Goal: Task Accomplishment & Management: Manage account settings

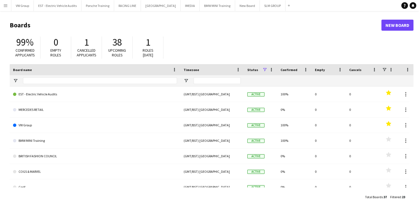
click at [6, 5] on app-icon "Menu" at bounding box center [5, 5] width 4 height 4
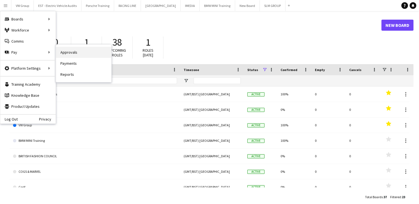
click at [75, 53] on link "Approvals" at bounding box center [83, 52] width 55 height 11
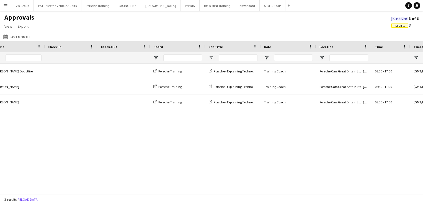
scroll to position [0, 125]
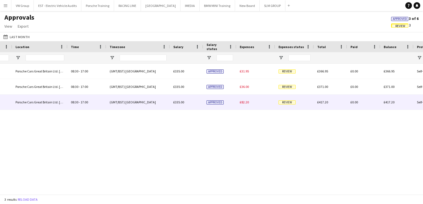
click at [283, 104] on span "Review" at bounding box center [287, 103] width 17 height 4
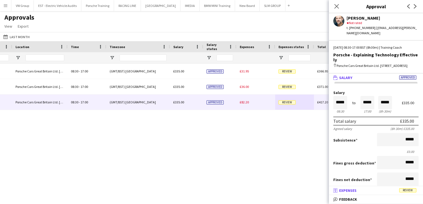
click at [411, 192] on span "Review" at bounding box center [407, 191] width 17 height 4
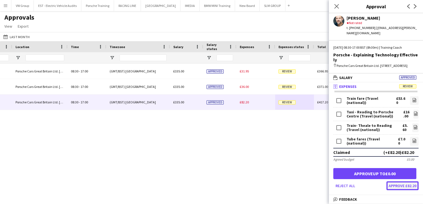
click at [400, 182] on button "Approve £82.20" at bounding box center [403, 186] width 32 height 9
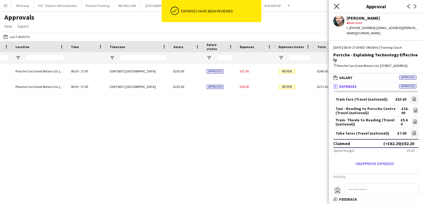
click at [337, 5] on icon "Close pop-in" at bounding box center [336, 6] width 5 height 5
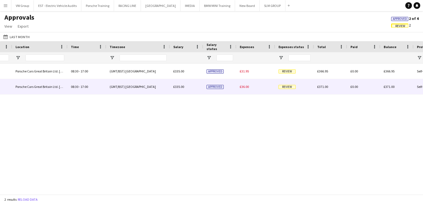
click at [290, 89] on span "Review" at bounding box center [287, 87] width 17 height 4
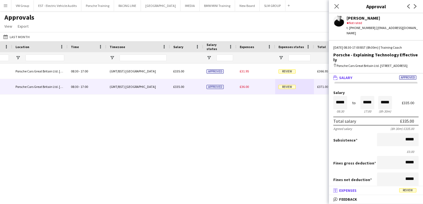
click at [408, 192] on span "Review" at bounding box center [407, 191] width 17 height 4
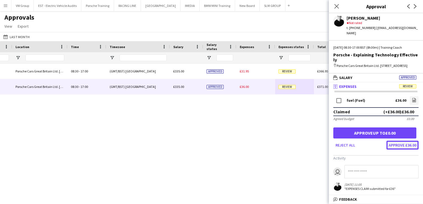
click at [396, 141] on button "Approve £36.00" at bounding box center [403, 145] width 32 height 9
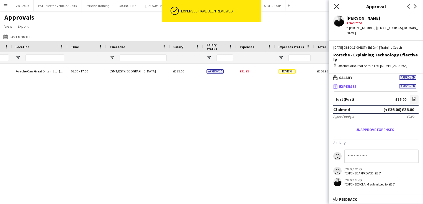
click at [336, 6] on icon at bounding box center [336, 6] width 5 height 5
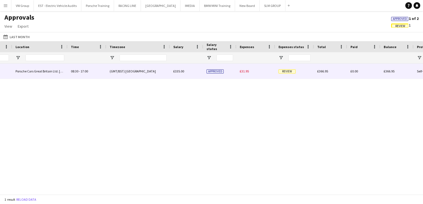
click at [290, 71] on span "Review" at bounding box center [287, 72] width 17 height 4
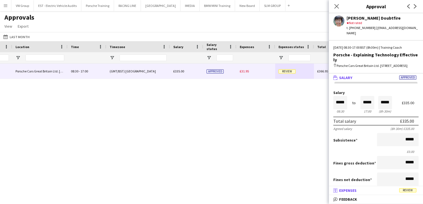
click at [410, 192] on span "Review" at bounding box center [407, 191] width 17 height 4
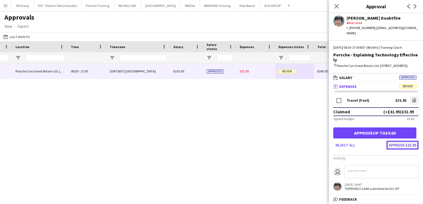
click at [397, 141] on button "Approve £31.95" at bounding box center [403, 145] width 32 height 9
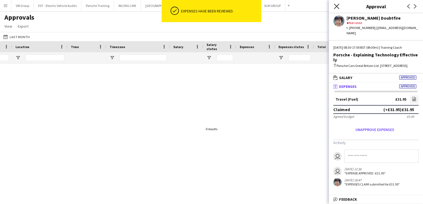
click at [337, 7] on icon at bounding box center [336, 6] width 5 height 5
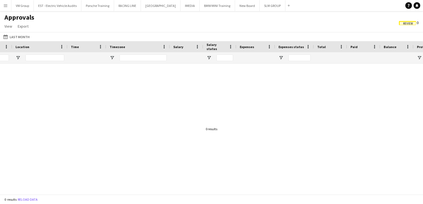
click at [189, 15] on div "Approvals View Customise view Customise filters Reset Filters Reset View Reset …" at bounding box center [211, 22] width 423 height 19
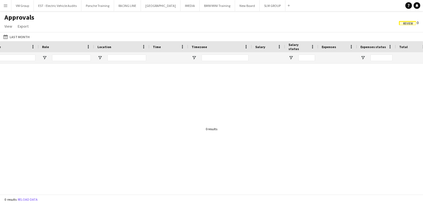
scroll to position [0, 186]
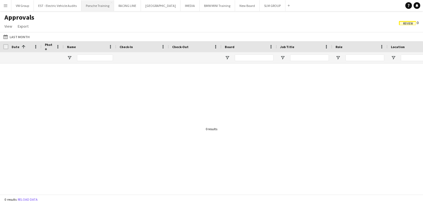
click at [89, 9] on button "Porsche Training Close" at bounding box center [97, 5] width 33 height 11
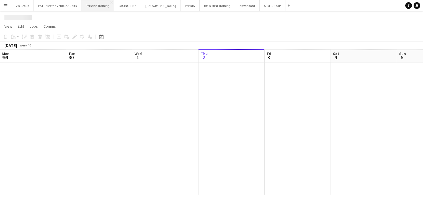
scroll to position [0, 132]
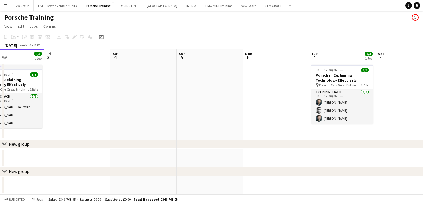
drag, startPoint x: 259, startPoint y: 103, endPoint x: 192, endPoint y: 109, distance: 68.1
click at [179, 107] on app-calendar-viewport "Mon 29 Tue 30 3/3 1 Job Wed 1 Thu 2 3/3 1 Job Fri 3 Sat 4 Sun 5 Mon 6 Tue 7 3/3…" at bounding box center [211, 122] width 423 height 146
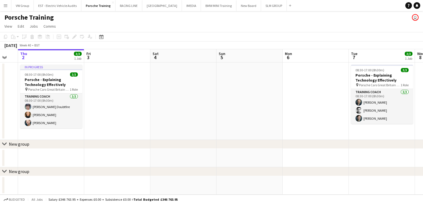
drag, startPoint x: 142, startPoint y: 115, endPoint x: 119, endPoint y: 122, distance: 24.0
click at [119, 122] on app-calendar-viewport "Mon 29 Tue 30 3/3 1 Job Wed 1 Thu 2 3/3 1 Job Fri 3 Sat 4 Sun 5 Mon 6 Tue 7 3/3…" at bounding box center [211, 122] width 423 height 146
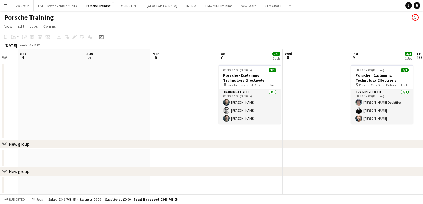
scroll to position [0, 186]
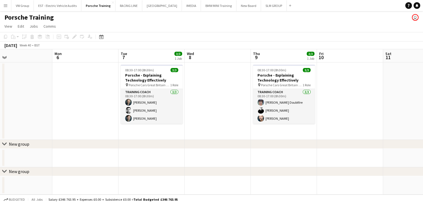
drag, startPoint x: 302, startPoint y: 107, endPoint x: 213, endPoint y: 109, distance: 89.2
click at [213, 109] on app-calendar-viewport "Fri 3 Sat 4 Sun 5 Mon 6 Tue 7 3/3 1 Job Wed 8 Thu 9 3/3 1 Job Fri 10 Sat 11 Sun…" at bounding box center [211, 122] width 423 height 146
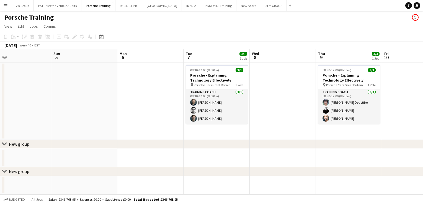
drag, startPoint x: 93, startPoint y: 99, endPoint x: 91, endPoint y: 106, distance: 6.9
click at [105, 105] on app-calendar-viewport "Thu 2 3/3 1 Job Fri 3 Sat 4 Sun 5 Mon 6 Tue 7 3/3 1 Job Wed 8 Thu 9 3/3 1 Job F…" at bounding box center [211, 122] width 423 height 146
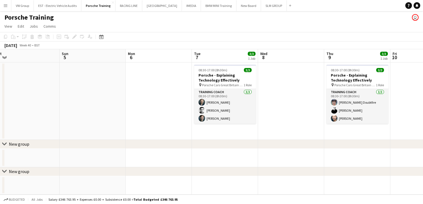
drag, startPoint x: 192, startPoint y: 90, endPoint x: 221, endPoint y: 89, distance: 29.4
click at [222, 89] on app-calendar-viewport "Thu 2 3/3 1 Job Fri 3 Sat 4 Sun 5 Mon 6 Tue 7 3/3 1 Job Wed 8 Thu 9 3/3 1 Job F…" at bounding box center [211, 122] width 423 height 146
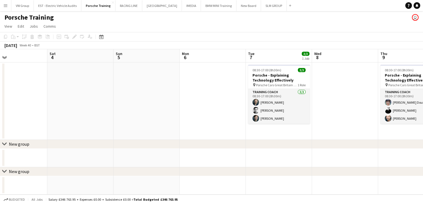
click at [217, 71] on app-calendar-viewport "Wed 1 Thu 2 3/3 1 Job Fri 3 Sat 4 Sun 5 Mon 6 Tue 7 3/3 1 Job Wed 8 Thu 9 3/3 1…" at bounding box center [211, 122] width 423 height 146
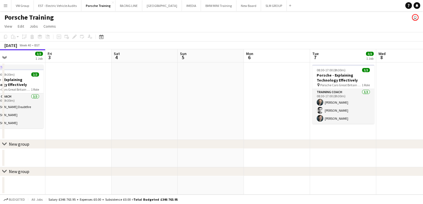
scroll to position [0, 230]
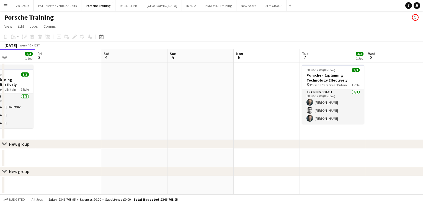
drag, startPoint x: 228, startPoint y: 86, endPoint x: 181, endPoint y: 89, distance: 47.1
click at [181, 89] on app-calendar-viewport "Mon 29 Tue 30 3/3 1 Job Wed 1 Thu 2 3/3 1 Job Fri 3 Sat 4 Sun 5 Mon 6 Tue 7 3/3…" at bounding box center [211, 122] width 423 height 146
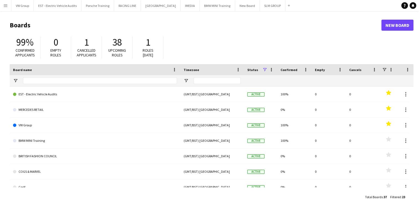
click at [5, 6] on app-icon "Menu" at bounding box center [5, 5] width 4 height 4
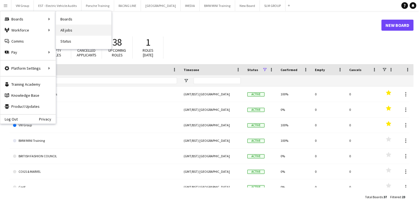
click at [71, 29] on link "All jobs" at bounding box center [83, 30] width 55 height 11
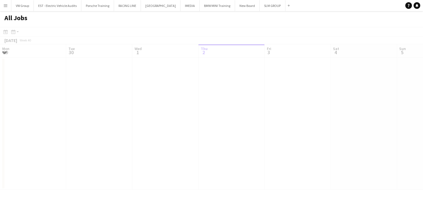
scroll to position [0, 132]
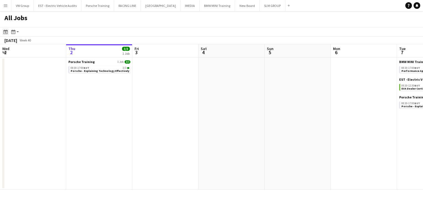
click at [5, 32] on icon at bounding box center [6, 33] width 2 height 2
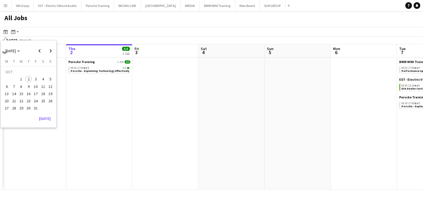
click at [22, 99] on span "22" at bounding box center [21, 101] width 7 height 7
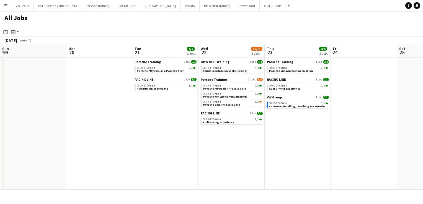
scroll to position [0, 191]
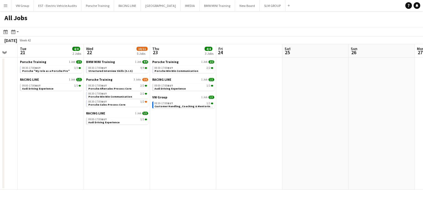
drag, startPoint x: 140, startPoint y: 150, endPoint x: 85, endPoint y: 147, distance: 54.6
click at [85, 147] on app-calendar-viewport "Fri 17 3/3 1 Job Sat 18 Sun 19 Mon 20 Tue 21 4/4 2 Jobs Wed 22 10/11 5 Jobs Thu…" at bounding box center [211, 117] width 423 height 146
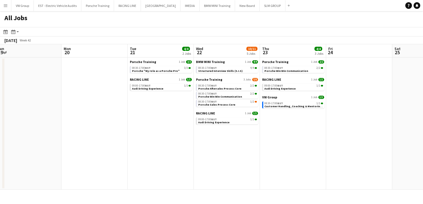
drag, startPoint x: 53, startPoint y: 143, endPoint x: 114, endPoint y: 129, distance: 62.5
click at [160, 136] on app-calendar-viewport "Fri 17 3/3 1 Job Sat 18 Sun 19 Mon 20 Tue 21 4/4 2 Jobs Wed 22 10/11 5 Jobs Thu…" at bounding box center [211, 117] width 423 height 146
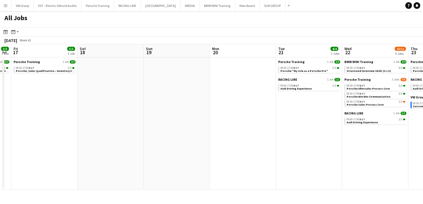
drag, startPoint x: 157, startPoint y: 122, endPoint x: 194, endPoint y: 121, distance: 36.8
click at [194, 121] on app-calendar-viewport "Wed 15 3/3 1 Job Thu 16 3/3 1 Job Fri 17 3/3 1 Job Sat 18 Sun 19 Mon 20 Tue 21 …" at bounding box center [211, 117] width 423 height 146
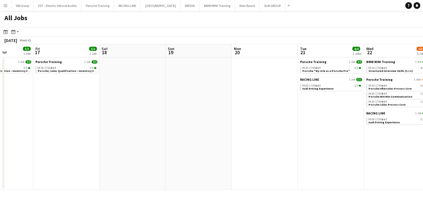
drag, startPoint x: 135, startPoint y: 130, endPoint x: 207, endPoint y: 124, distance: 71.8
click at [207, 124] on app-calendar-viewport "Tue 14 3/3 1 Job Wed 15 3/3 1 Job Thu 16 3/3 1 Job Fri 17 3/3 1 Job Sat 18 Sun …" at bounding box center [211, 117] width 423 height 146
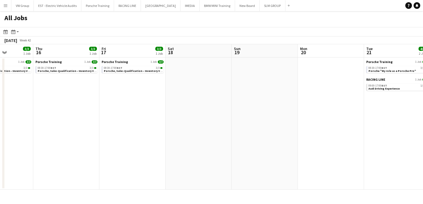
scroll to position [0, 167]
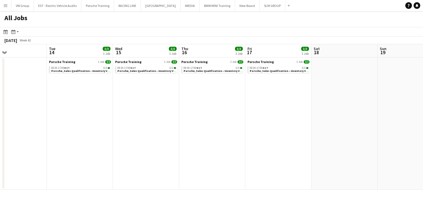
drag, startPoint x: 60, startPoint y: 137, endPoint x: 206, endPoint y: 119, distance: 147.3
click at [207, 119] on app-calendar-viewport "Sat 11 Sun 12 Mon 13 Tue 14 3/3 1 Job Wed 15 3/3 1 Job Thu 16 3/3 1 Job Fri 17 …" at bounding box center [211, 117] width 423 height 146
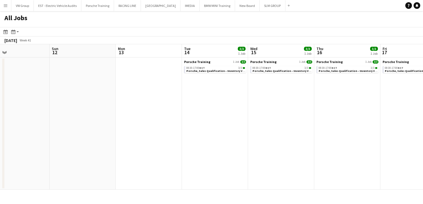
drag, startPoint x: 171, startPoint y: 123, endPoint x: 241, endPoint y: 113, distance: 71.6
click at [238, 113] on app-calendar-viewport "Thu 9 3/3 1 Job Fri 10 1/1 1 Job Sat 11 Sun 12 Mon 13 Tue 14 3/3 1 Job Wed 15 3…" at bounding box center [211, 117] width 423 height 146
drag, startPoint x: 101, startPoint y: 129, endPoint x: 230, endPoint y: 116, distance: 130.0
click at [219, 117] on app-calendar-viewport "Thu 9 3/3 1 Job Fri 10 1/1 1 Job Sat 11 Sun 12 Mon 13 Tue 14 3/3 1 Job Wed 15 3…" at bounding box center [211, 117] width 423 height 146
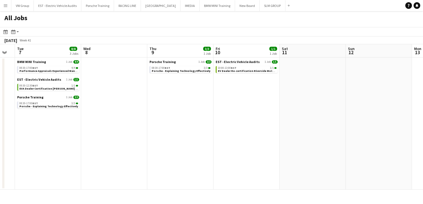
drag, startPoint x: 66, startPoint y: 136, endPoint x: 225, endPoint y: 120, distance: 159.4
click at [226, 120] on app-calendar-viewport "Sun 5 Mon 6 Tue 7 8/8 3 Jobs Wed 8 Thu 9 3/3 1 Job Fri 10 1/1 1 Job Sat 11 Sun …" at bounding box center [211, 117] width 423 height 146
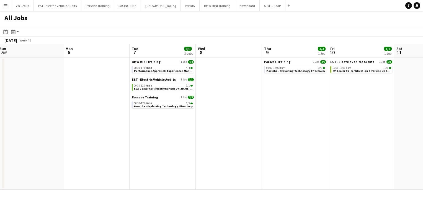
scroll to position [0, 136]
drag, startPoint x: 86, startPoint y: 148, endPoint x: 182, endPoint y: 136, distance: 96.9
click at [182, 136] on app-calendar-viewport "Fri 3 Sat 4 Sun 5 Mon 6 Tue 7 8/8 3 Jobs Wed 8 Thu 9 3/3 1 Job Fri 10 1/1 1 Job…" at bounding box center [211, 117] width 423 height 146
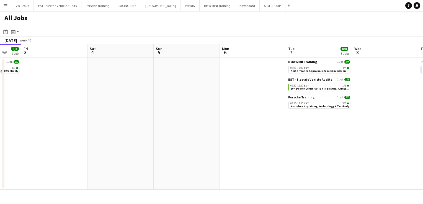
drag, startPoint x: 71, startPoint y: 137, endPoint x: 227, endPoint y: 117, distance: 156.8
click at [228, 117] on app-calendar-viewport "Wed 1 Thu 2 3/3 1 Job Fri 3 Sat 4 Sun 5 Mon 6 Tue 7 8/8 3 Jobs Wed 8 Thu 9 3/3 …" at bounding box center [211, 117] width 423 height 146
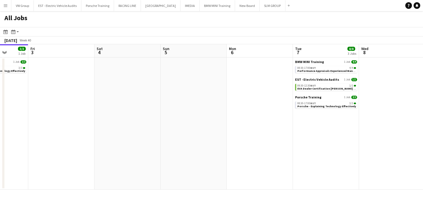
scroll to position [0, 236]
drag, startPoint x: 103, startPoint y: 132, endPoint x: 85, endPoint y: 142, distance: 20.1
click at [85, 142] on app-calendar-viewport "Mon 29 Tue 30 3/3 1 Job Wed 1 Thu 2 3/3 1 Job Fri 3 Sat 4 Sun 5 Mon 6 Tue 7 8/8…" at bounding box center [211, 117] width 423 height 146
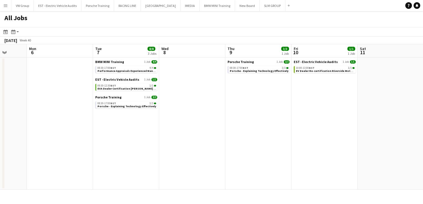
scroll to position [0, 172]
drag, startPoint x: 289, startPoint y: 134, endPoint x: 155, endPoint y: 144, distance: 134.4
click at [155, 144] on app-calendar-viewport "Fri 3 Sat 4 Sun 5 Mon 6 Tue 7 8/8 3 Jobs Wed 8 Thu 9 3/3 1 Job Fri 10 1/1 1 Job…" at bounding box center [211, 117] width 423 height 146
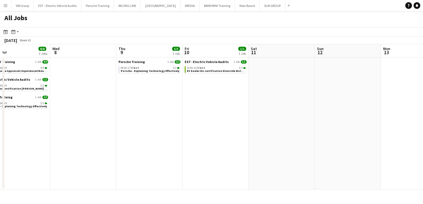
scroll to position [0, 172]
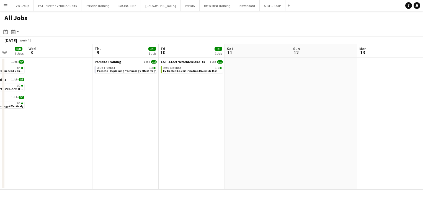
drag, startPoint x: 283, startPoint y: 147, endPoint x: 151, endPoint y: 150, distance: 132.7
click at [151, 150] on app-calendar-viewport "Sun 5 Mon 6 Tue 7 8/8 3 Jobs Wed 8 Thu 9 3/3 1 Job Fri 10 1/1 1 Job Sat 11 Sun …" at bounding box center [211, 117] width 423 height 146
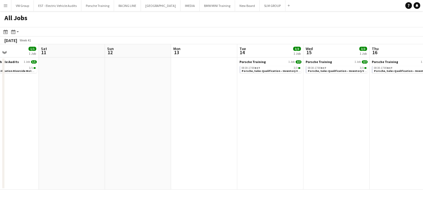
scroll to position [0, 228]
drag, startPoint x: 296, startPoint y: 139, endPoint x: 108, endPoint y: 150, distance: 188.4
click at [108, 150] on app-calendar-viewport "Tue 7 8/8 3 Jobs Wed 8 Thu 9 3/3 1 Job Fri 10 1/1 1 Job Sat 11 Sun 12 Mon 13 Tu…" at bounding box center [211, 117] width 423 height 146
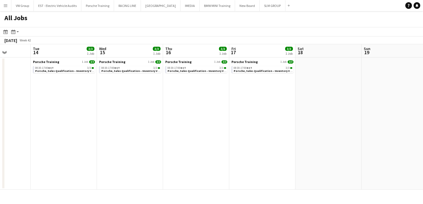
drag, startPoint x: 241, startPoint y: 137, endPoint x: 91, endPoint y: 144, distance: 151.1
click at [91, 144] on app-calendar-viewport "Sat 11 Sun 12 Mon 13 Tue 14 3/3 1 Job Wed 15 3/3 1 Job Thu 16 3/3 1 Job Fri 17 …" at bounding box center [211, 117] width 423 height 146
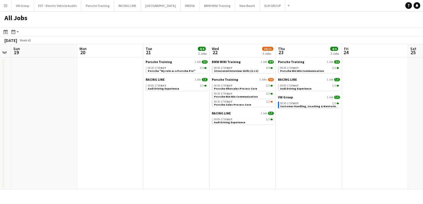
scroll to position [0, 161]
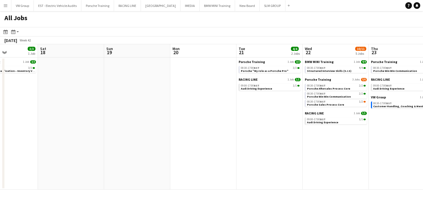
drag, startPoint x: 256, startPoint y: 125, endPoint x: 40, endPoint y: 153, distance: 217.1
click at [40, 154] on app-calendar-viewport "Wed 15 3/3 1 Job Thu 16 3/3 1 Job Fri 17 3/3 1 Job Sat 18 Sun 19 Mon 20 Tue 21 …" at bounding box center [211, 117] width 423 height 146
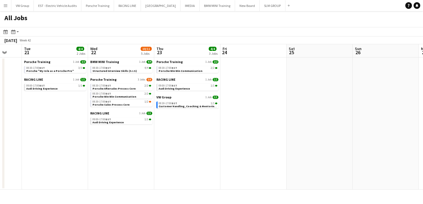
drag, startPoint x: 308, startPoint y: 139, endPoint x: 97, endPoint y: 147, distance: 210.4
click at [97, 147] on app-calendar-viewport "Fri 17 3/3 1 Job Sat 18 Sun 19 Mon 20 Tue 21 4/4 2 Jobs Wed 22 10/11 5 Jobs Thu…" at bounding box center [211, 117] width 423 height 146
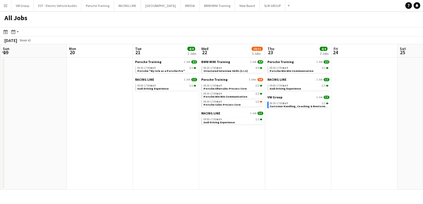
drag, startPoint x: 79, startPoint y: 143, endPoint x: 153, endPoint y: 127, distance: 76.1
click at [173, 135] on app-calendar-viewport "Fri 17 3/3 1 Job Sat 18 Sun 19 Mon 20 Tue 21 4/4 2 Jobs Wed 22 10/11 5 Jobs Thu…" at bounding box center [211, 117] width 423 height 146
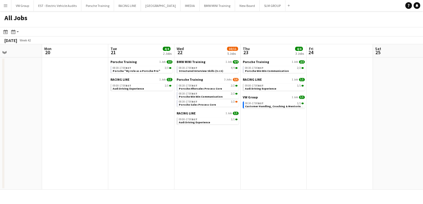
drag, startPoint x: 121, startPoint y: 147, endPoint x: 162, endPoint y: 144, distance: 40.5
click at [161, 144] on app-calendar-viewport "Fri 17 3/3 1 Job Sat 18 Sun 19 Mon 20 Tue 21 4/4 2 Jobs Wed 22 10/11 5 Jobs Thu…" at bounding box center [211, 117] width 423 height 146
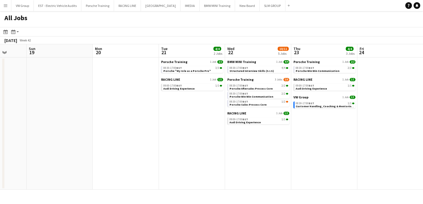
drag, startPoint x: 153, startPoint y: 136, endPoint x: 171, endPoint y: 137, distance: 18.8
click at [171, 137] on app-calendar-viewport "Thu 16 3/3 1 Job Fri 17 3/3 1 Job Sat 18 Sun 19 Mon 20 Tue 21 4/4 2 Jobs Wed 22…" at bounding box center [211, 117] width 423 height 146
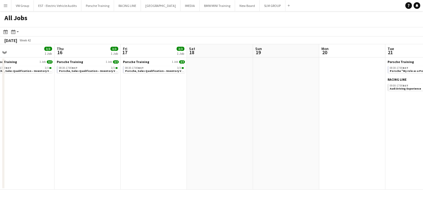
drag, startPoint x: 170, startPoint y: 137, endPoint x: 174, endPoint y: 137, distance: 3.6
click at [175, 137] on app-calendar-viewport "Mon 13 Tue 14 3/3 1 Job Wed 15 3/3 1 Job Thu 16 3/3 1 Job Fri 17 3/3 1 Job Sat …" at bounding box center [211, 117] width 423 height 146
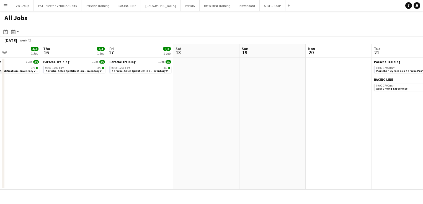
drag, startPoint x: 166, startPoint y: 133, endPoint x: 181, endPoint y: 132, distance: 15.2
click at [181, 132] on app-calendar-viewport "Mon 13 Tue 14 3/3 1 Job Wed 15 3/3 1 Job Thu 16 3/3 1 Job Fri 17 3/3 1 Job Sat …" at bounding box center [211, 117] width 423 height 146
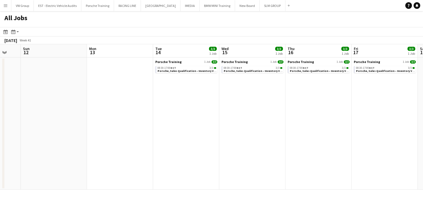
drag, startPoint x: 146, startPoint y: 135, endPoint x: 163, endPoint y: 135, distance: 16.6
click at [169, 134] on app-calendar-viewport "Fri 10 1/1 1 Job Sat 11 Sun 12 Mon 13 Tue 14 3/3 1 Job Wed 15 3/3 1 Job Thu 16 …" at bounding box center [211, 117] width 423 height 146
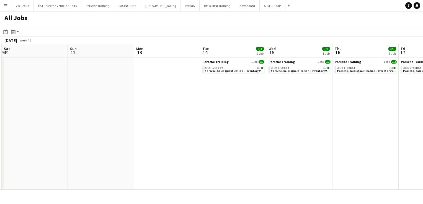
drag, startPoint x: 80, startPoint y: 140, endPoint x: 176, endPoint y: 133, distance: 96.3
click at [176, 133] on app-calendar-viewport "Thu 9 3/3 1 Job Fri 10 1/1 1 Job Sat 11 Sun 12 Mon 13 Tue 14 3/3 1 Job Wed 15 3…" at bounding box center [211, 117] width 423 height 146
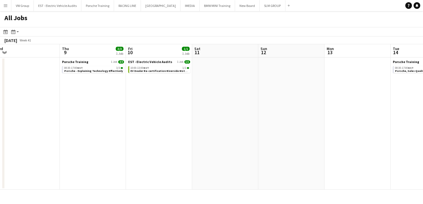
drag, startPoint x: 145, startPoint y: 139, endPoint x: 191, endPoint y: 131, distance: 46.8
click at [191, 131] on app-calendar-viewport "Mon 6 Tue 7 8/8 3 Jobs Wed 8 Thu 9 3/3 1 Job Fri 10 1/1 1 Job Sat 11 Sun 12 Mon…" at bounding box center [211, 117] width 423 height 146
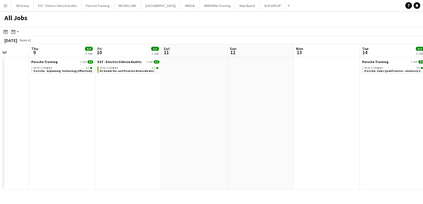
drag, startPoint x: 142, startPoint y: 150, endPoint x: 194, endPoint y: 147, distance: 51.3
click at [190, 147] on app-calendar-viewport "Mon 6 Tue 7 8/8 3 Jobs Wed 8 Thu 9 3/3 1 Job Fri 10 1/1 1 Job Sat 11 Sun 12 Mon…" at bounding box center [211, 117] width 423 height 146
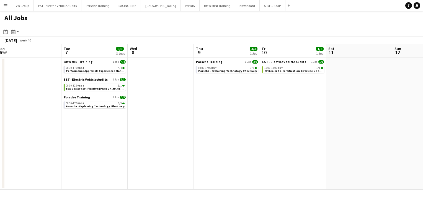
drag, startPoint x: 168, startPoint y: 143, endPoint x: 189, endPoint y: 142, distance: 21.6
click at [191, 142] on app-calendar-viewport "Sat 4 Sun 5 Mon 6 Tue 7 8/8 3 Jobs Wed 8 Thu 9 3/3 1 Job Fri 10 1/1 1 Job Sat 1…" at bounding box center [211, 117] width 423 height 146
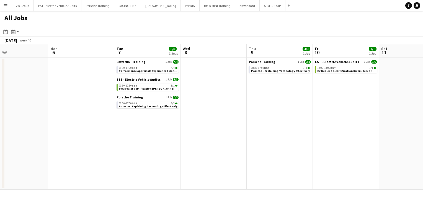
drag, startPoint x: 89, startPoint y: 146, endPoint x: 191, endPoint y: 140, distance: 102.1
click at [190, 140] on app-calendar-viewport "Fri 3 Sat 4 Sun 5 Mon 6 Tue 7 8/8 3 Jobs Wed 8 Thu 9 3/3 1 Job Fri 10 1/1 1 Job…" at bounding box center [211, 117] width 423 height 146
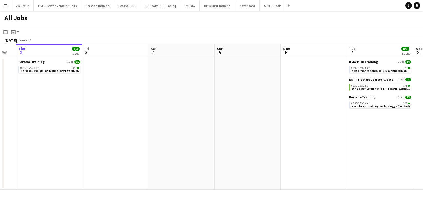
drag, startPoint x: 158, startPoint y: 139, endPoint x: 176, endPoint y: 139, distance: 18.0
click at [176, 138] on app-calendar-viewport "Tue 30 3/3 1 Job Wed 1 Thu 2 3/3 1 Job Fri 3 Sat 4 Sun 5 Mon 6 Tue 7 8/8 3 Jobs…" at bounding box center [211, 117] width 423 height 146
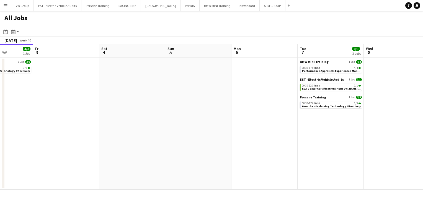
drag, startPoint x: 142, startPoint y: 137, endPoint x: 155, endPoint y: 137, distance: 13.3
click at [155, 137] on app-calendar-viewport "Tue 30 3/3 1 Job Wed 1 Thu 2 3/3 1 Job Fri 3 Sat 4 Sun 5 Mon 6 Tue 7 8/8 3 Jobs…" at bounding box center [211, 117] width 423 height 146
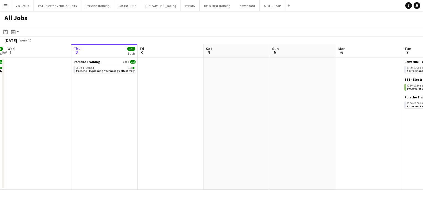
scroll to position [0, 254]
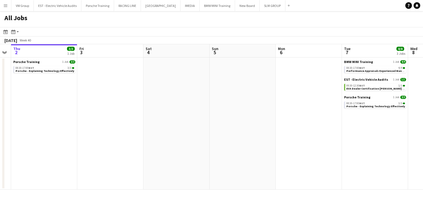
drag, startPoint x: 96, startPoint y: 146, endPoint x: 17, endPoint y: 149, distance: 79.0
click at [17, 149] on app-calendar-viewport "Sun 28 Mon 29 Tue 30 3/3 1 Job Wed 1 Thu 2 3/3 1 Job Fri 3 Sat 4 Sun 5 Mon 6 Tu…" at bounding box center [211, 117] width 423 height 146
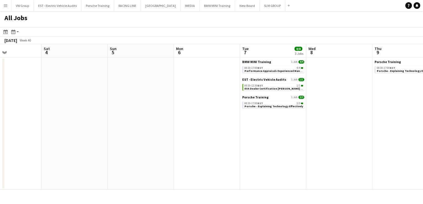
drag, startPoint x: 314, startPoint y: 140, endPoint x: 220, endPoint y: 146, distance: 93.9
click at [216, 148] on app-calendar-viewport "Tue 30 3/3 1 Job Wed 1 Thu 2 3/3 1 Job Fri 3 Sat 4 Sun 5 Mon 6 Tue 7 8/8 3 Jobs…" at bounding box center [211, 117] width 423 height 146
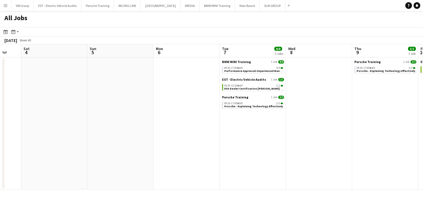
click at [196, 156] on app-calendar-viewport "Wed 1 Thu 2 3/3 1 Job Fri 3 Sat 4 Sun 5 Mon 6 Tue 7 8/8 3 Jobs Wed 8 Thu 9 3/3 …" at bounding box center [211, 117] width 423 height 146
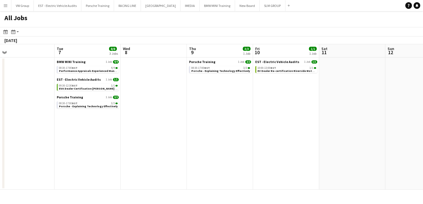
drag, startPoint x: 252, startPoint y: 156, endPoint x: 138, endPoint y: 168, distance: 115.3
click at [138, 168] on app-calendar-viewport "Fri 3 Sat 4 Sun 5 Mon 6 Tue 7 8/8 3 Jobs Wed 8 Thu 9 3/3 1 Job Fri 10 1/1 1 Job…" at bounding box center [211, 117] width 423 height 146
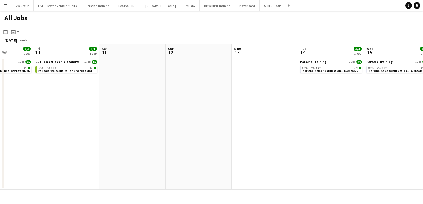
drag, startPoint x: 179, startPoint y: 150, endPoint x: 128, endPoint y: 152, distance: 51.8
click at [126, 152] on app-calendar-viewport "Tue 7 8/8 3 Jobs Wed 8 Thu 9 3/3 1 Job Fri 10 1/1 1 Job Sat 11 Sun 12 Mon 13 Tu…" at bounding box center [211, 117] width 423 height 146
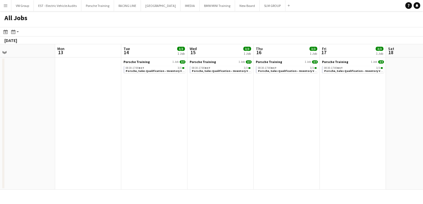
drag, startPoint x: 299, startPoint y: 144, endPoint x: 119, endPoint y: 151, distance: 180.2
click at [149, 151] on app-calendar-viewport "Thu 9 3/3 1 Job Fri 10 1/1 1 Job Sat 11 Sun 12 Mon 13 Tue 14 3/3 1 Job Wed 15 3…" at bounding box center [211, 117] width 423 height 146
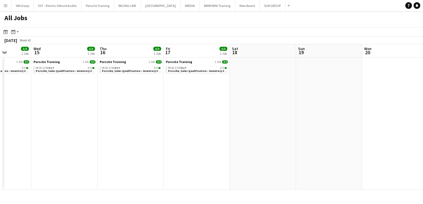
drag, startPoint x: 121, startPoint y: 140, endPoint x: 109, endPoint y: 142, distance: 12.1
click at [109, 142] on app-calendar-viewport "Sat 11 Sun 12 Mon 13 Tue 14 3/3 1 Job Wed 15 3/3 1 Job Thu 16 3/3 1 Job Fri 17 …" at bounding box center [211, 117] width 423 height 146
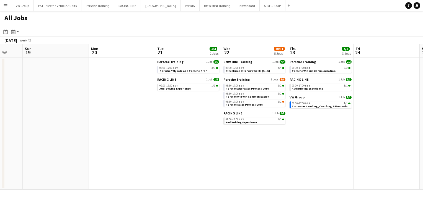
click at [118, 147] on app-calendar-viewport "Wed 15 3/3 1 Job Thu 16 3/3 1 Job Fri 17 3/3 1 Job Sat 18 Sun 19 Mon 20 Tue 21 …" at bounding box center [211, 117] width 423 height 146
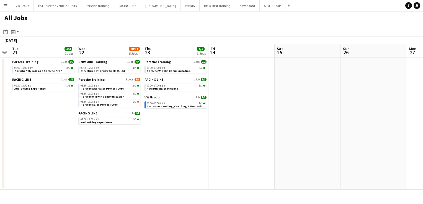
scroll to position [0, 242]
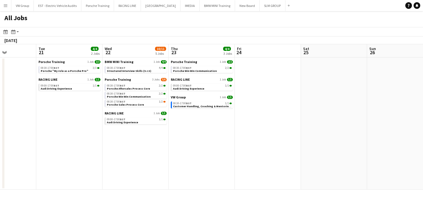
drag, startPoint x: 204, startPoint y: 155, endPoint x: 134, endPoint y: 155, distance: 70.3
click at [135, 156] on app-calendar-viewport "Fri 17 3/3 1 Job Sat 18 Sun 19 Mon 20 Tue 21 4/4 2 Jobs Wed 22 10/11 5 Jobs Thu…" at bounding box center [211, 117] width 423 height 146
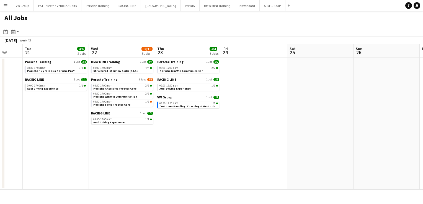
click at [6, 6] on app-icon "Menu" at bounding box center [5, 5] width 4 height 4
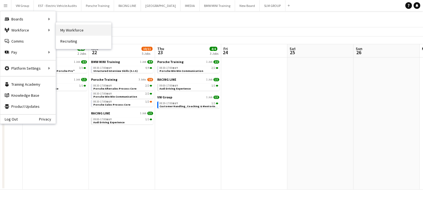
click at [68, 29] on link "My Workforce" at bounding box center [83, 30] width 55 height 11
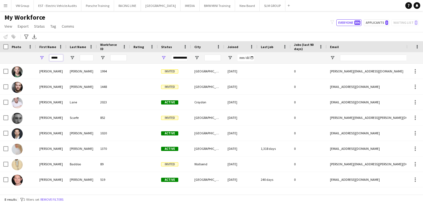
click at [60, 58] on input "*****" at bounding box center [56, 58] width 14 height 7
type input "*"
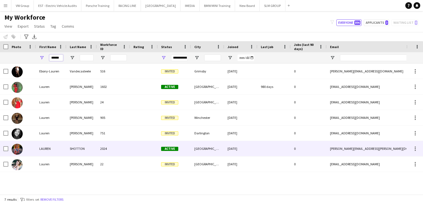
type input "******"
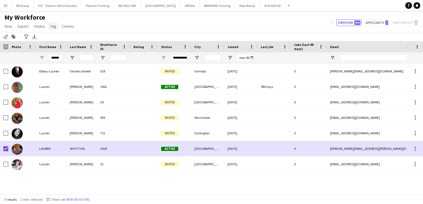
click at [53, 26] on span "Tag" at bounding box center [53, 26] width 6 height 5
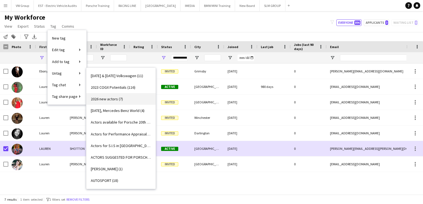
click at [100, 99] on span "2026 new actors (7)" at bounding box center [107, 99] width 32 height 5
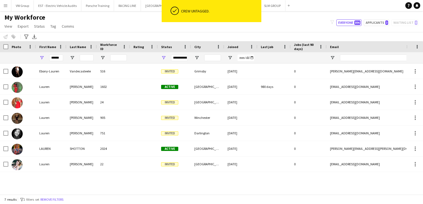
click at [91, 20] on div "My Workforce View Views Default view New view Update view Delete view Edit name…" at bounding box center [211, 22] width 423 height 19
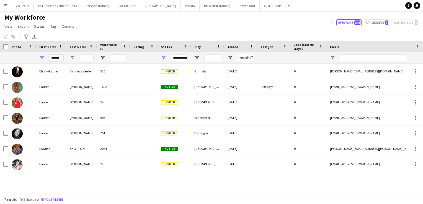
click at [61, 58] on input "******" at bounding box center [56, 58] width 14 height 7
drag, startPoint x: 61, startPoint y: 58, endPoint x: 45, endPoint y: 60, distance: 16.5
click at [45, 60] on div "******" at bounding box center [51, 57] width 30 height 11
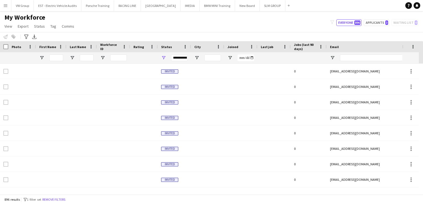
click at [101, 19] on div "My Workforce View Views Default view New view Update view Delete view Edit name…" at bounding box center [211, 22] width 423 height 19
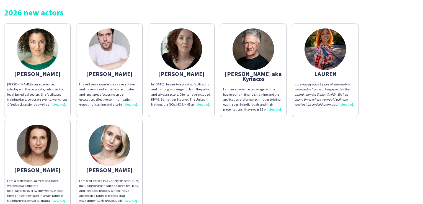
click at [128, 105] on div "I have 8 years experience as a role player and have worked in medical, educatio…" at bounding box center [109, 94] width 60 height 25
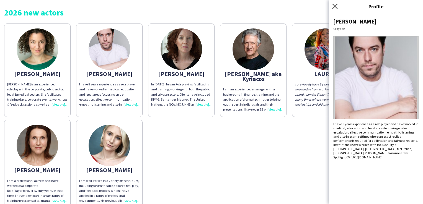
click at [336, 5] on icon "Close pop-in" at bounding box center [334, 6] width 5 height 5
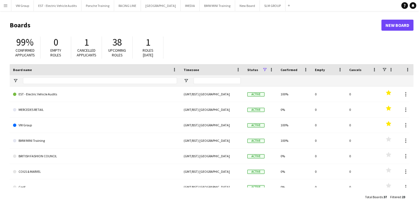
click at [6, 6] on app-icon "Menu" at bounding box center [5, 5] width 4 height 4
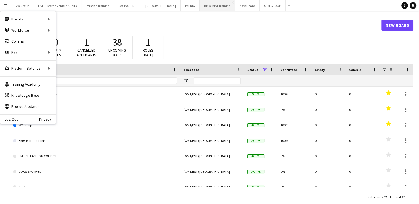
click at [200, 7] on button "BMW MINI Training Close" at bounding box center [217, 5] width 35 height 11
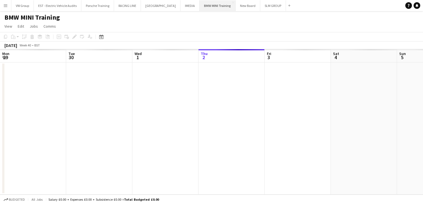
scroll to position [0, 132]
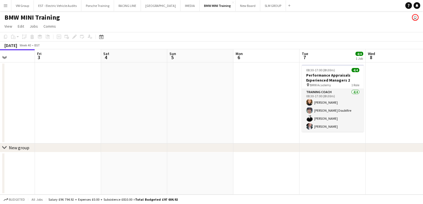
drag, startPoint x: 258, startPoint y: 119, endPoint x: 212, endPoint y: 119, distance: 46.0
click at [212, 119] on app-calendar-viewport "Mon 29 Tue 30 Wed 1 Thu 2 Fri 3 Sat 4 Sun 5 Mon 6 Tue 7 4/4 1 Job Wed 8 Thu 9 F…" at bounding box center [211, 122] width 423 height 146
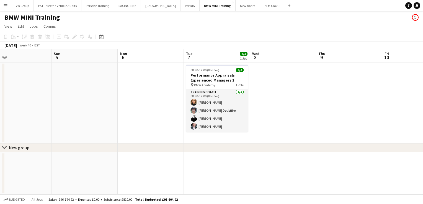
drag, startPoint x: 299, startPoint y: 107, endPoint x: 249, endPoint y: 111, distance: 50.1
click at [255, 111] on app-calendar-viewport "Wed 1 Thu 2 Fri 3 Sat 4 Sun 5 Mon 6 Tue 7 4/4 1 Job Wed 8 Thu 9 Fri 10 Sat 11 S…" at bounding box center [211, 122] width 423 height 146
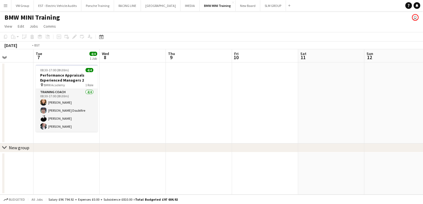
drag, startPoint x: 253, startPoint y: 107, endPoint x: 301, endPoint y: 106, distance: 48.5
click at [194, 117] on app-calendar-viewport "Fri 3 Sat 4 Sun 5 Mon 6 Tue 7 4/4 1 Job Wed 8 Thu 9 Fri 10 Sat 11 Sun 12 Mon 13…" at bounding box center [211, 122] width 423 height 146
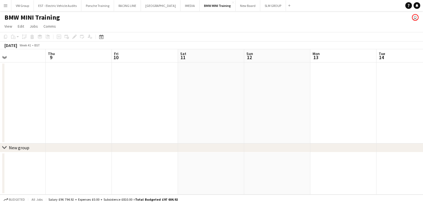
drag, startPoint x: 263, startPoint y: 105, endPoint x: 246, endPoint y: 111, distance: 17.4
click at [218, 112] on app-calendar-viewport "Sun 5 Mon 6 Tue 7 4/4 1 Job Wed 8 Thu 9 Fri 10 Sat 11 Sun 12 Mon 13 Tue 14 Wed …" at bounding box center [211, 122] width 423 height 146
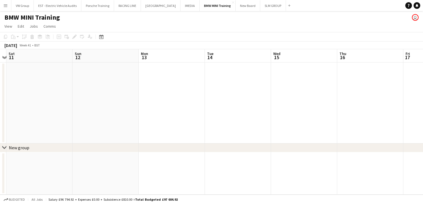
drag, startPoint x: 181, startPoint y: 125, endPoint x: 239, endPoint y: 115, distance: 59.4
click at [178, 125] on app-calendar-viewport "Tue 7 4/4 1 Job Wed 8 Thu 9 Fri 10 Sat 11 Sun 12 Mon 13 Tue 14 Wed 15 Thu 16 Fr…" at bounding box center [211, 122] width 423 height 146
drag, startPoint x: 168, startPoint y: 133, endPoint x: 161, endPoint y: 135, distance: 6.5
click at [161, 135] on app-calendar-viewport "Tue 7 4/4 1 Job Wed 8 Thu 9 Fri 10 Sat 11 Sun 12 Mon 13 Tue 14 Wed 15 Thu 16 Fr…" at bounding box center [211, 122] width 423 height 146
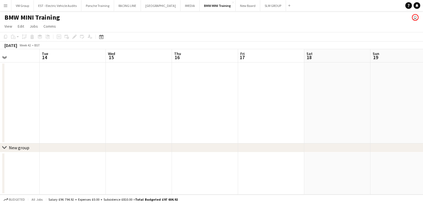
click at [171, 129] on app-calendar-viewport "Sat 11 Sun 12 Mon 13 Tue 14 Wed 15 Thu 16 Fri 17 Sat 18 Sun 19 Mon 20 Tue 21 We…" at bounding box center [211, 122] width 423 height 146
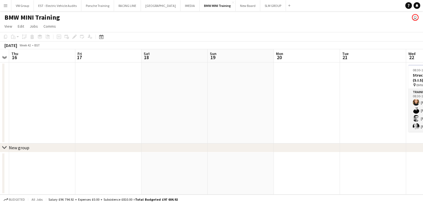
click at [169, 135] on app-calendar-viewport "Mon 13 Tue 14 Wed 15 Thu 16 Fri 17 Sat 18 Sun 19 Mon 20 Tue 21 Wed 22 4/4 1 Job…" at bounding box center [211, 122] width 423 height 146
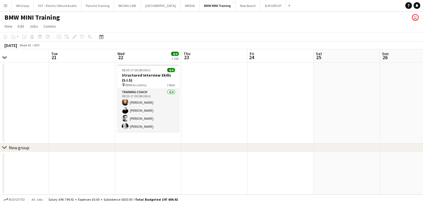
scroll to position [0, 151]
drag, startPoint x: 344, startPoint y: 116, endPoint x: 230, endPoint y: 116, distance: 114.4
click at [229, 116] on app-calendar-viewport "Sat 18 Sun 19 Mon 20 Tue 21 Wed 22 4/4 1 Job Thu 23 Fri 24 Sat 25 Sun 26 Mon 27…" at bounding box center [211, 122] width 423 height 146
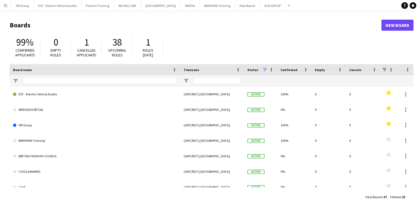
click at [5, 5] on app-icon "Menu" at bounding box center [5, 5] width 4 height 4
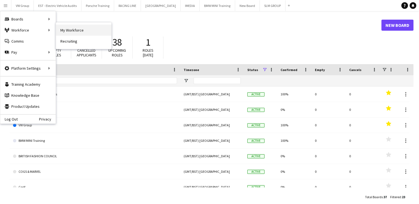
click at [79, 31] on link "My Workforce" at bounding box center [83, 30] width 55 height 11
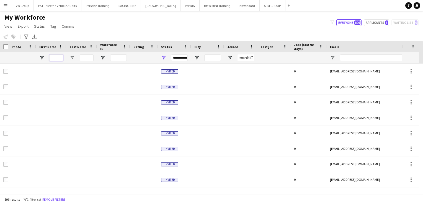
click at [55, 59] on input "First Name Filter Input" at bounding box center [56, 58] width 14 height 7
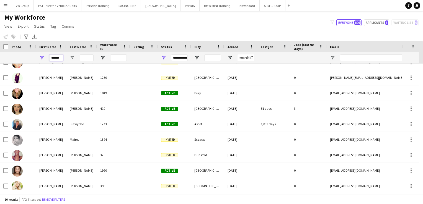
scroll to position [28, 0]
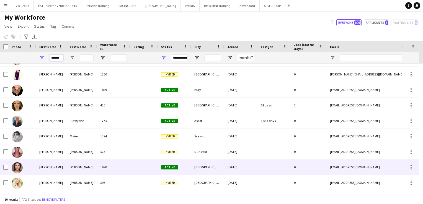
type input "******"
click at [78, 166] on div "Morell" at bounding box center [81, 167] width 30 height 15
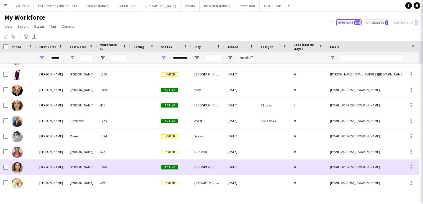
click at [78, 166] on div "Morell" at bounding box center [81, 167] width 30 height 15
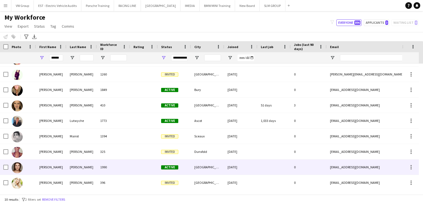
click at [78, 166] on div "Morell" at bounding box center [81, 167] width 30 height 15
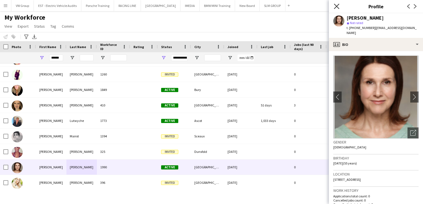
click at [337, 5] on icon "Close pop-in" at bounding box center [336, 6] width 5 height 5
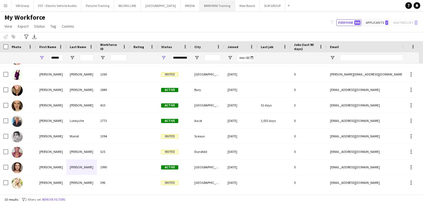
click at [207, 7] on button "BMW MINI Training Close" at bounding box center [217, 5] width 35 height 11
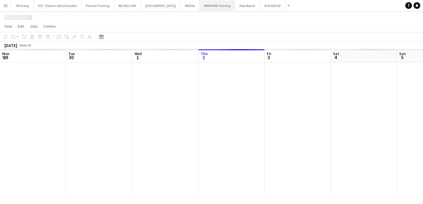
scroll to position [0, 132]
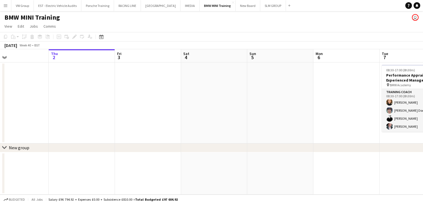
drag, startPoint x: 279, startPoint y: 173, endPoint x: 259, endPoint y: 177, distance: 19.8
click at [258, 176] on app-calendar-viewport "Mon 29 Tue 30 Wed 1 Thu 2 Fri 3 Sat 4 Sun 5 Mon 6 Tue 7 4/4 1 Job Wed 8 Thu 9 F…" at bounding box center [211, 122] width 423 height 146
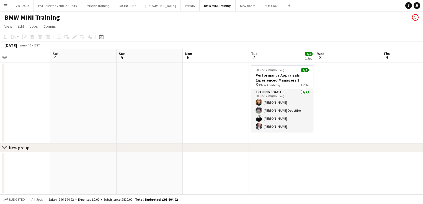
drag, startPoint x: 344, startPoint y: 163, endPoint x: 225, endPoint y: 177, distance: 119.9
click at [225, 177] on app-calendar-viewport "Wed 1 Thu 2 Fri 3 Sat 4 Sun 5 Mon 6 Tue 7 4/4 1 Job Wed 8 Thu 9 Fri 10 Sat 11 S…" at bounding box center [211, 122] width 423 height 146
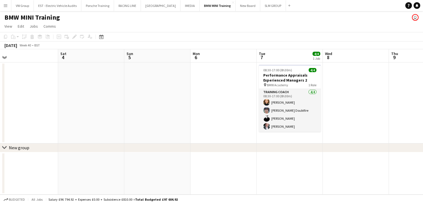
drag, startPoint x: 307, startPoint y: 169, endPoint x: 181, endPoint y: 184, distance: 127.7
click at [181, 184] on app-calendar-viewport "Wed 1 Thu 2 Fri 3 Sat 4 Sun 5 Mon 6 Tue 7 4/4 1 Job Wed 8 Thu 9 Fri 10 Sat 11 S…" at bounding box center [211, 122] width 423 height 146
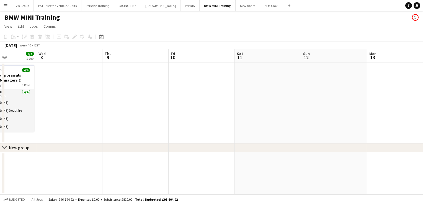
drag, startPoint x: 350, startPoint y: 157, endPoint x: 196, endPoint y: 178, distance: 155.1
click at [196, 178] on app-calendar-viewport "Sun 5 Mon 6 Tue 7 4/4 1 Job Wed 8 Thu 9 Fri 10 Sat 11 Sun 12 Mon 13 Tue 14 Wed …" at bounding box center [211, 122] width 423 height 146
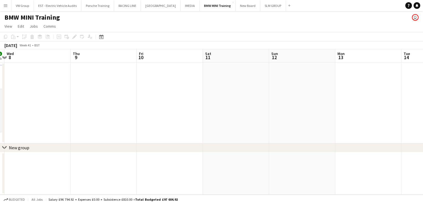
drag, startPoint x: 329, startPoint y: 165, endPoint x: 158, endPoint y: 189, distance: 173.4
click at [158, 189] on app-calendar-viewport "Sun 5 Mon 6 Tue 7 4/4 1 Job Wed 8 Thu 9 Fri 10 Sat 11 Sun 12 Mon 13 Tue 14 Wed …" at bounding box center [211, 122] width 423 height 146
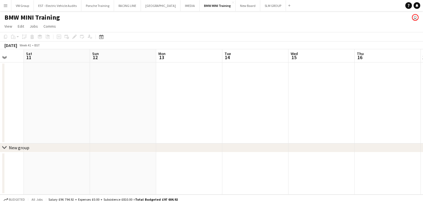
scroll to position [0, 205]
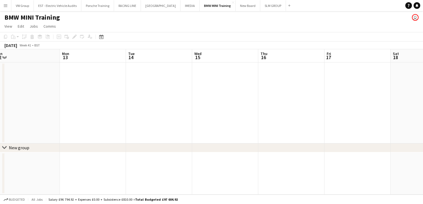
drag, startPoint x: 315, startPoint y: 176, endPoint x: 135, endPoint y: 195, distance: 180.8
click at [135, 195] on app-board "BMW MINI Training user View Day view expanded Day view collapsed Month view Dat…" at bounding box center [211, 107] width 423 height 193
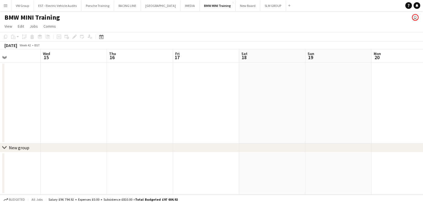
drag, startPoint x: 327, startPoint y: 165, endPoint x: 173, endPoint y: 165, distance: 153.1
click at [173, 165] on app-calendar-viewport "Sat 11 Sun 12 Mon 13 Tue 14 Wed 15 Thu 16 Fri 17 Sat 18 Sun 19 Mon 20 Tue 21 We…" at bounding box center [211, 122] width 423 height 146
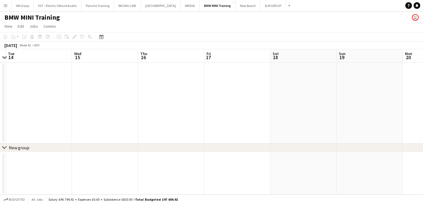
drag, startPoint x: 367, startPoint y: 156, endPoint x: 201, endPoint y: 160, distance: 165.4
click at [201, 160] on app-calendar-viewport "Sat 11 Sun 12 Mon 13 Tue 14 Wed 15 Thu 16 Fri 17 Sat 18 Sun 19 Mon 20 Tue 21 We…" at bounding box center [211, 122] width 423 height 146
drag, startPoint x: 178, startPoint y: 113, endPoint x: 304, endPoint y: 91, distance: 127.4
click at [305, 91] on app-calendar-viewport "Mon 13 Tue 14 Wed 15 Thu 16 Fri 17 Sat 18 Sun 19 Mon 20 Tue 21 Wed 22 4/4 1 Job…" at bounding box center [211, 122] width 423 height 146
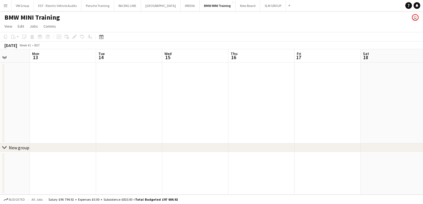
drag, startPoint x: 133, startPoint y: 94, endPoint x: 294, endPoint y: 74, distance: 161.9
click at [295, 74] on app-calendar-viewport "Fri 10 Sat 11 Sun 12 Mon 13 Tue 14 Wed 15 Thu 16 Fri 17 Sat 18 Sun 19 Mon 20 Tu…" at bounding box center [211, 122] width 423 height 146
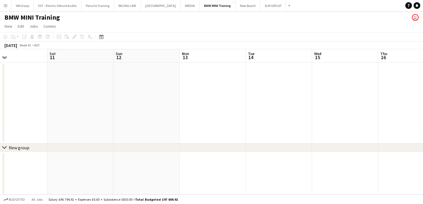
drag, startPoint x: 123, startPoint y: 99, endPoint x: 273, endPoint y: 81, distance: 150.6
click at [273, 81] on app-calendar-viewport "Wed 8 Thu 9 Fri 10 Sat 11 Sun 12 Mon 13 Tue 14 Wed 15 Thu 16 Fri 17 Sat 18 Sun …" at bounding box center [211, 122] width 423 height 146
drag, startPoint x: 73, startPoint y: 104, endPoint x: 202, endPoint y: 95, distance: 129.9
click at [203, 95] on app-calendar-viewport "Mon 6 Tue 7 4/4 1 Job Wed 8 Thu 9 Fri 10 Sat 11 Sun 12 Mon 13 Tue 14 Wed 15 Thu…" at bounding box center [211, 122] width 423 height 146
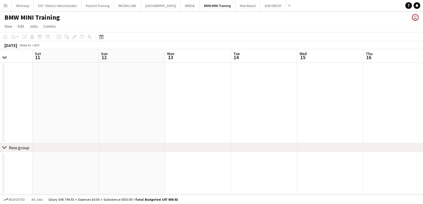
drag, startPoint x: 287, startPoint y: 105, endPoint x: 192, endPoint y: 112, distance: 95.5
click at [192, 112] on app-calendar-viewport "Wed 8 Thu 9 Fri 10 Sat 11 Sun 12 Mon 13 Tue 14 Wed 15 Thu 16 Fri 17 Sat 18 Sun …" at bounding box center [211, 122] width 423 height 146
drag, startPoint x: 238, startPoint y: 99, endPoint x: 184, endPoint y: 111, distance: 55.8
click at [184, 111] on app-calendar-viewport "Wed 8 Thu 9 Fri 10 Sat 11 Sun 12 Mon 13 Tue 14 Wed 15 Thu 16 Fri 17 Sat 18 Sun …" at bounding box center [211, 122] width 423 height 146
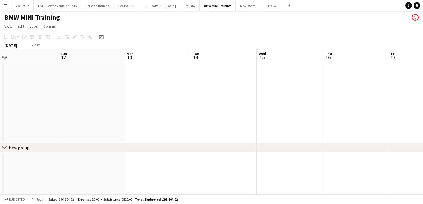
drag, startPoint x: 214, startPoint y: 99, endPoint x: 185, endPoint y: 108, distance: 29.9
click at [184, 108] on app-calendar-viewport "Wed 8 Thu 9 Fri 10 Sat 11 Sun 12 Mon 13 Tue 14 Wed 15 Thu 16 Fri 17 Sat 18 Sun …" at bounding box center [211, 122] width 423 height 146
drag, startPoint x: 259, startPoint y: 99, endPoint x: 168, endPoint y: 119, distance: 93.8
click at [168, 119] on app-calendar-viewport "Sat 11 Sun 12 Mon 13 Tue 14 Wed 15 Thu 16 Fri 17 Sat 18 Sun 19 Mon 20 Tue 21 We…" at bounding box center [211, 122] width 423 height 146
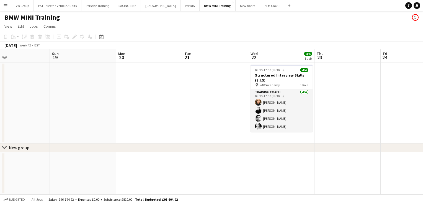
drag, startPoint x: 266, startPoint y: 102, endPoint x: 171, endPoint y: 126, distance: 98.1
click at [171, 126] on app-calendar-viewport "Wed 15 Thu 16 Fri 17 Sat 18 Sun 19 Mon 20 Tue 21 Wed 22 4/4 1 Job Thu 23 Fri 24…" at bounding box center [211, 122] width 423 height 146
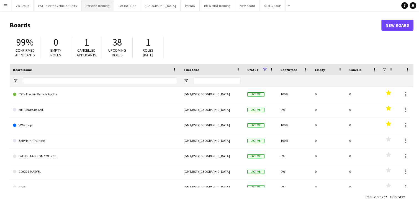
click at [97, 8] on button "Porsche Training Close" at bounding box center [97, 5] width 33 height 11
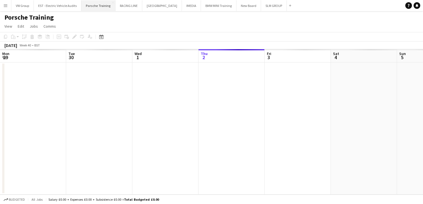
scroll to position [0, 132]
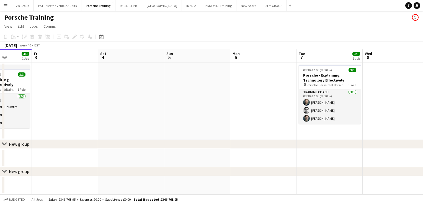
drag, startPoint x: 163, startPoint y: 100, endPoint x: 203, endPoint y: 99, distance: 39.6
click at [161, 100] on app-calendar-viewport "Mon 29 Tue 30 3/3 1 Job Wed 1 Thu 2 3/3 1 Job Fri 3 Sat 4 Sun 5 Mon 6 Tue 7 3/3…" at bounding box center [211, 122] width 423 height 146
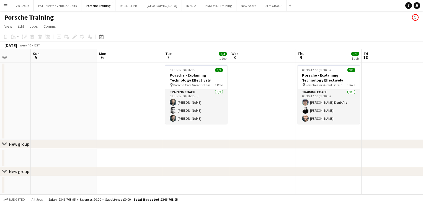
drag, startPoint x: 191, startPoint y: 108, endPoint x: 140, endPoint y: 122, distance: 53.1
click at [137, 123] on app-calendar-viewport "Wed 1 Thu 2 3/3 1 Job Fri 3 Sat 4 Sun 5 Mon 6 Tue 7 3/3 1 Job Wed 8 Thu 9 3/3 1…" at bounding box center [211, 122] width 423 height 146
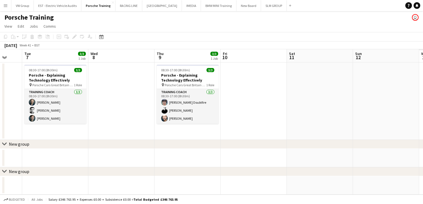
drag, startPoint x: 302, startPoint y: 108, endPoint x: 151, endPoint y: 125, distance: 152.7
click at [151, 125] on app-calendar-viewport "Fri 3 Sat 4 Sun 5 Mon 6 Tue 7 3/3 1 Job Wed 8 Thu 9 3/3 1 Job Fri 10 Sat 11 Sun…" at bounding box center [211, 122] width 423 height 146
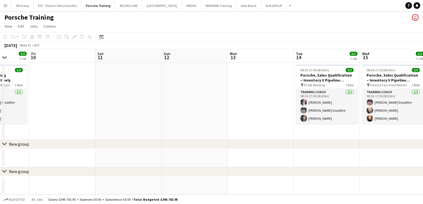
drag, startPoint x: 183, startPoint y: 105, endPoint x: 227, endPoint y: 100, distance: 44.3
click at [173, 106] on app-calendar-viewport "Tue 7 3/3 1 Job Wed 8 Thu 9 3/3 1 Job Fri 10 Sat 11 Sun 12 Mon 13 Tue 14 3/3 1 …" at bounding box center [211, 122] width 423 height 146
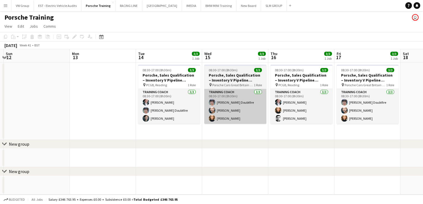
drag, startPoint x: 191, startPoint y: 108, endPoint x: 207, endPoint y: 108, distance: 15.2
click at [156, 117] on app-calendar-viewport "Thu 9 3/3 1 Job Fri 10 Sat 11 Sun 12 Mon 13 Tue 14 3/3 1 Job Wed 15 3/3 1 Job T…" at bounding box center [211, 122] width 423 height 146
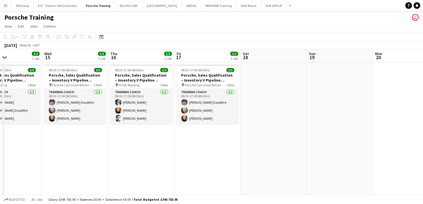
drag, startPoint x: 183, startPoint y: 118, endPoint x: 290, endPoint y: 98, distance: 109.0
click at [181, 118] on app-calendar-viewport "Sat 11 Sun 12 Mon 13 Tue 14 3/3 1 Job Wed 15 3/3 1 Job Thu 16 3/3 1 Job Fri 17 …" at bounding box center [211, 167] width 423 height 237
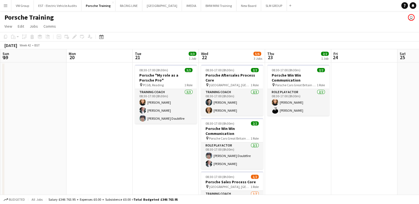
drag, startPoint x: 181, startPoint y: 114, endPoint x: 173, endPoint y: 115, distance: 7.4
click at [174, 115] on app-calendar-viewport "Wed 15 3/3 1 Job Thu 16 3/3 1 Job Fri 17 3/3 1 Job Sat 18 Sun 19 Mon 20 Tue 21 …" at bounding box center [209, 167] width 419 height 237
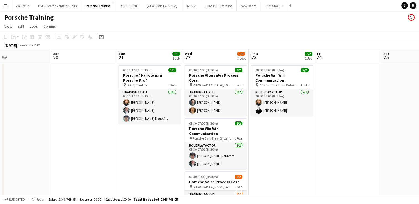
scroll to position [0, 163]
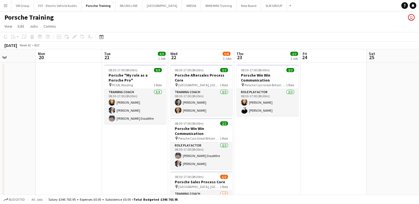
drag, startPoint x: 155, startPoint y: 157, endPoint x: 129, endPoint y: 158, distance: 26.6
click at [128, 158] on app-calendar-viewport "Fri 17 3/3 1 Job Sat 18 Sun 19 Mon 20 Tue 21 3/3 1 Job Wed 22 5/6 3 Jobs Thu 23…" at bounding box center [209, 167] width 419 height 237
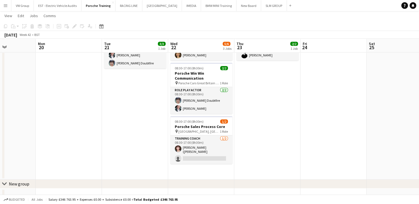
scroll to position [55, 0]
click at [209, 6] on button "BMW MINI Training Close" at bounding box center [218, 5] width 35 height 11
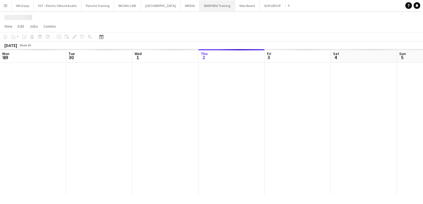
scroll to position [0, 132]
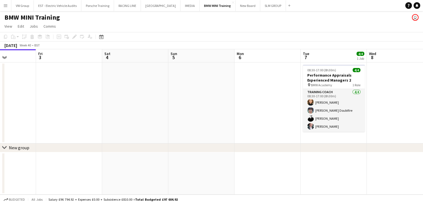
drag, startPoint x: 257, startPoint y: 90, endPoint x: 217, endPoint y: 97, distance: 40.5
click at [156, 101] on app-calendar-viewport "Mon 29 Tue 30 Wed 1 Thu 2 Fri 3 Sat 4 Sun 5 Mon 6 Tue 7 4/4 1 Job Wed 8 Thu 9 F…" at bounding box center [211, 122] width 423 height 146
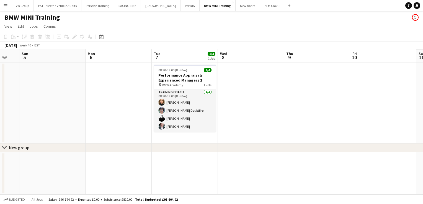
drag, startPoint x: 255, startPoint y: 97, endPoint x: 261, endPoint y: 89, distance: 10.6
click at [166, 109] on app-calendar-viewport "Wed 1 Thu 2 Fri 3 Sat 4 Sun 5 Mon 6 Tue 7 4/4 1 Job Wed 8 Thu 9 Fri 10 Sat 11 S…" at bounding box center [211, 122] width 423 height 146
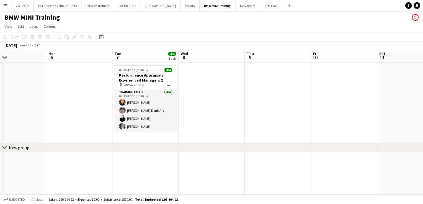
drag, startPoint x: 199, startPoint y: 99, endPoint x: 264, endPoint y: 86, distance: 65.6
click at [146, 110] on app-calendar-viewport "Fri 3 Sat 4 Sun 5 Mon 6 Tue 7 4/4 1 Job Wed 8 Thu 9 Fri 10 Sat 11 Sun 12 Mon 13…" at bounding box center [211, 122] width 423 height 146
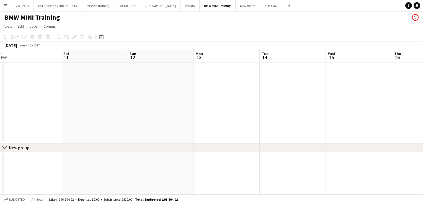
drag, startPoint x: 163, startPoint y: 112, endPoint x: 263, endPoint y: 94, distance: 101.6
click at [134, 123] on app-calendar-viewport "Tue 7 4/4 1 Job Wed 8 Thu 9 Fri 10 Sat 11 Sun 12 Mon 13 Tue 14 Wed 15 Thu 16 Fr…" at bounding box center [211, 122] width 423 height 146
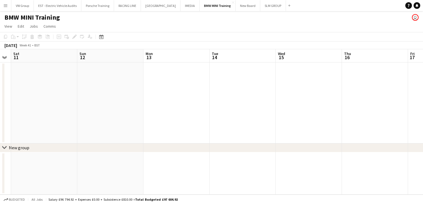
click at [133, 116] on app-calendar-viewport "Tue 7 4/4 1 Job Wed 8 Thu 9 Fri 10 Sat 11 Sun 12 Mon 13 Tue 14 Wed 15 Thu 16 Fr…" at bounding box center [211, 122] width 423 height 146
drag, startPoint x: 274, startPoint y: 95, endPoint x: 134, endPoint y: 111, distance: 141.0
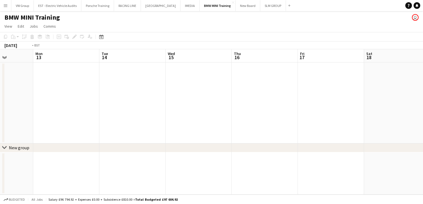
click at [135, 112] on app-calendar-viewport "Thu 9 Fri 10 Sat 11 Sun 12 Mon 13 Tue 14 Wed 15 Thu 16 Fri 17 Sat 18 Sun 19 Mon…" at bounding box center [211, 122] width 423 height 146
drag, startPoint x: 290, startPoint y: 96, endPoint x: 135, endPoint y: 120, distance: 157.2
click at [124, 123] on app-calendar-viewport "Sun 12 Mon 13 Tue 14 Wed 15 Thu 16 Fri 17 Sat 18 Sun 19 Mon 20 Tue 21 Wed 22 4/…" at bounding box center [211, 122] width 423 height 146
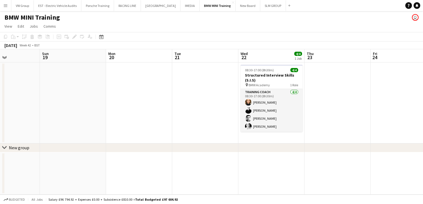
click at [154, 114] on app-calendar-viewport "Thu 16 Fri 17 Sat 18 Sun 19 Mon 20 Tue 21 Wed 22 4/4 1 Job Thu 23 Fri 24 Sat 25…" at bounding box center [211, 122] width 423 height 146
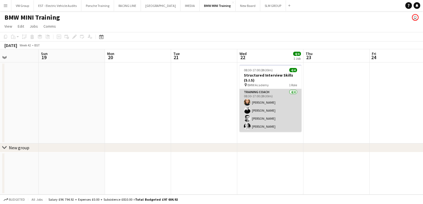
click at [265, 103] on app-card-role "Training Coach 4/4 08:30-17:00 (8h30m) Jessica Foden-Andrews Nick Haswell Justi…" at bounding box center [271, 110] width 62 height 43
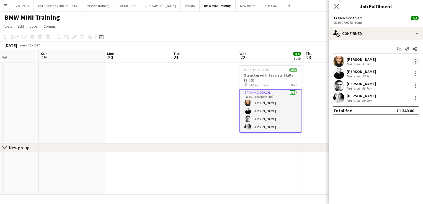
click at [415, 60] on div at bounding box center [415, 61] width 7 height 7
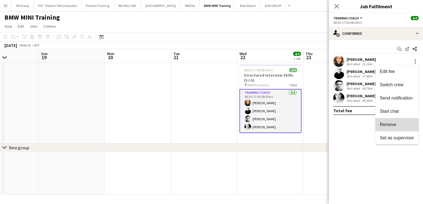
click at [389, 124] on span "Remove" at bounding box center [388, 124] width 17 height 5
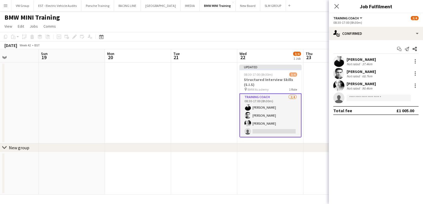
click at [290, 173] on app-date-cell at bounding box center [270, 174] width 66 height 43
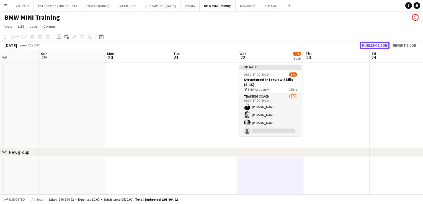
click at [374, 45] on button "Publish 1 job" at bounding box center [375, 45] width 30 height 7
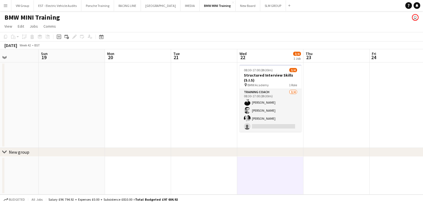
click at [120, 117] on app-date-cell at bounding box center [138, 106] width 66 height 86
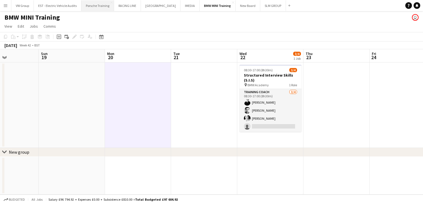
click at [105, 7] on button "Porsche Training Close" at bounding box center [97, 5] width 33 height 11
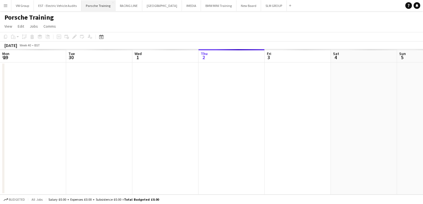
scroll to position [0, 132]
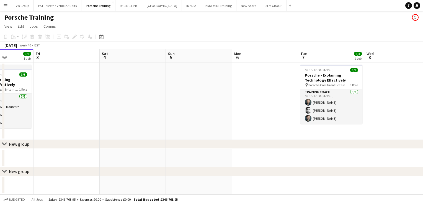
drag, startPoint x: 165, startPoint y: 131, endPoint x: 259, endPoint y: 115, distance: 95.5
click at [148, 134] on app-calendar-viewport "Mon 29 Tue 30 3/3 1 Job Wed 1 Thu 2 3/3 1 Job Fri 3 Sat 4 Sun 5 Mon 6 Tue 7 3/3…" at bounding box center [211, 122] width 423 height 146
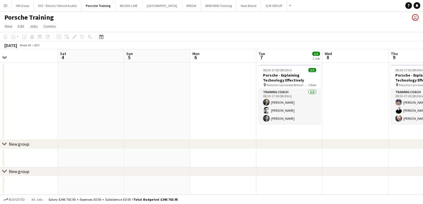
drag, startPoint x: 286, startPoint y: 115, endPoint x: 168, endPoint y: 135, distance: 120.0
click at [164, 136] on app-calendar-viewport "Wed 1 Thu 2 3/3 1 Job Fri 3 Sat 4 Sun 5 Mon 6 Tue 7 3/3 1 Job Wed 8 Thu 9 3/3 1…" at bounding box center [211, 122] width 423 height 146
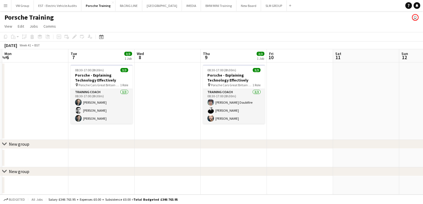
drag, startPoint x: 194, startPoint y: 128, endPoint x: 297, endPoint y: 108, distance: 105.2
click at [161, 137] on app-calendar-viewport "Fri 3 Sat 4 Sun 5 Mon 6 Tue 7 3/3 1 Job Wed 8 Thu 9 3/3 1 Job Fri 10 Sat 11 Sun…" at bounding box center [211, 122] width 423 height 146
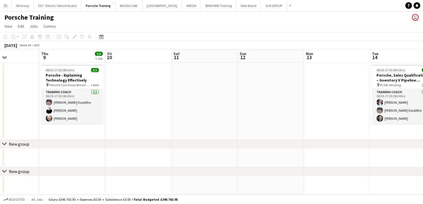
drag, startPoint x: 239, startPoint y: 117, endPoint x: 133, endPoint y: 150, distance: 111.4
click at [140, 149] on div "chevron-right New group chevron-right New group Sun 5 Mon 6 Tue 7 3/3 1 Job Wed…" at bounding box center [211, 122] width 423 height 146
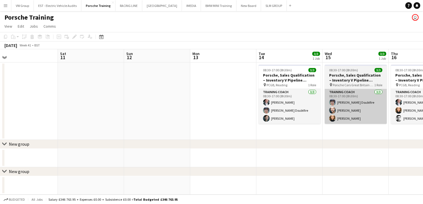
drag, startPoint x: 191, startPoint y: 132, endPoint x: 245, endPoint y: 118, distance: 56.4
click at [176, 138] on app-calendar-viewport "Tue 7 3/3 1 Job Wed 8 Thu 9 3/3 1 Job Fri 10 Sat 11 Sun 12 Mon 13 Tue 14 3/3 1 …" at bounding box center [211, 122] width 423 height 146
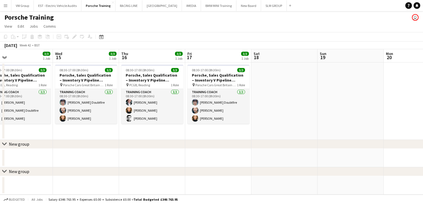
drag, startPoint x: 230, startPoint y: 110, endPoint x: 191, endPoint y: 122, distance: 41.6
click at [193, 122] on app-calendar-viewport "Sat 11 Sun 12 Mon 13 Tue 14 3/3 1 Job Wed 15 3/3 1 Job Thu 16 3/3 1 Job Fri 17 …" at bounding box center [211, 122] width 423 height 146
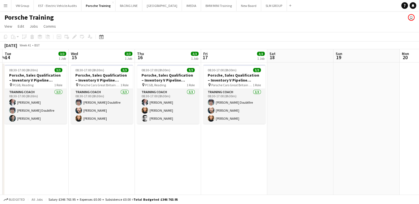
drag, startPoint x: 229, startPoint y: 106, endPoint x: 200, endPoint y: 114, distance: 30.2
click at [202, 113] on app-calendar-viewport "Sat 11 Sun 12 Mon 13 Tue 14 3/3 1 Job Wed 15 3/3 1 Job Thu 16 3/3 1 Job Fri 17 …" at bounding box center [209, 167] width 419 height 237
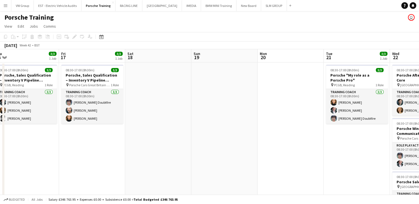
click at [168, 145] on app-calendar-viewport "Mon 13 Tue 14 3/3 1 Job Wed 15 3/3 1 Job Thu 16 3/3 1 Job Fri 17 3/3 1 Job Sat …" at bounding box center [209, 167] width 419 height 237
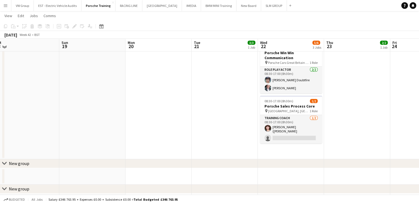
scroll to position [75, 0]
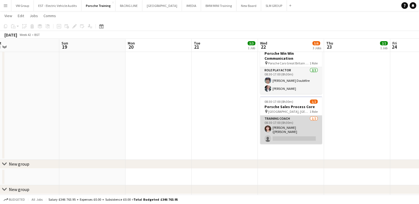
click at [284, 138] on app-card-role "Training Coach 1/2 08:30-17:00 (8h30m) Kathryn (Kat) Bond single-neutral-actions" at bounding box center [291, 130] width 62 height 29
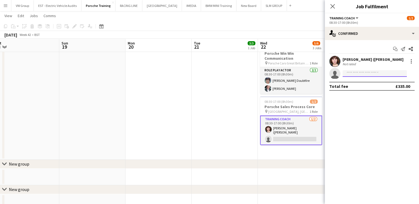
click at [350, 73] on input at bounding box center [375, 73] width 64 height 7
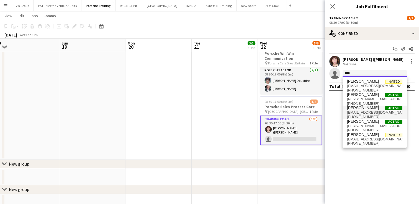
type input "****"
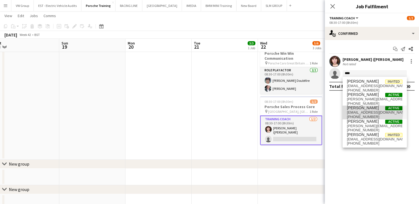
click at [353, 110] on span "jessiefoden@aol.com" at bounding box center [374, 112] width 55 height 4
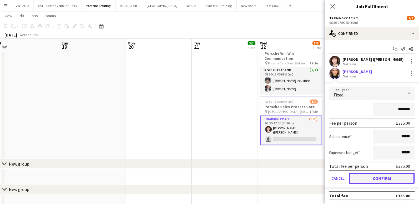
click at [375, 180] on button "Confirm" at bounding box center [382, 178] width 66 height 11
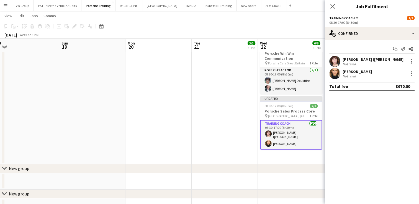
click at [298, 160] on app-date-cell "08:30-17:00 (8h30m) 2/2 Porsche Aftersales Process Core pin Calex UK Academy, Y…" at bounding box center [291, 75] width 66 height 177
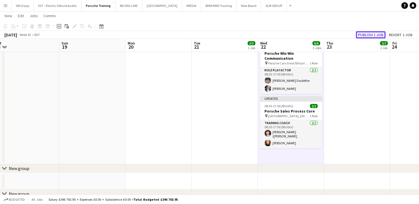
click at [361, 35] on button "Publish 1 job" at bounding box center [371, 34] width 30 height 7
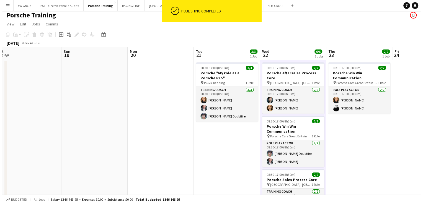
scroll to position [0, 0]
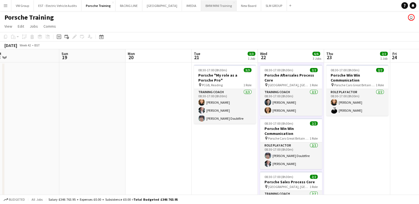
click at [205, 7] on button "BMW MINI Training Close" at bounding box center [218, 5] width 35 height 11
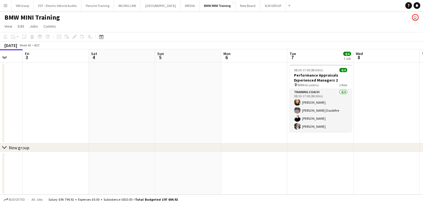
scroll to position [0, 241]
drag, startPoint x: 189, startPoint y: 117, endPoint x: 152, endPoint y: 125, distance: 37.9
click at [152, 125] on app-calendar-viewport "Mon 29 Tue 30 Wed 1 Thu 2 Fri 3 Sat 4 Sun 5 Mon 6 Tue 7 4/4 1 Job Wed 8 Thu 9 F…" at bounding box center [211, 122] width 423 height 146
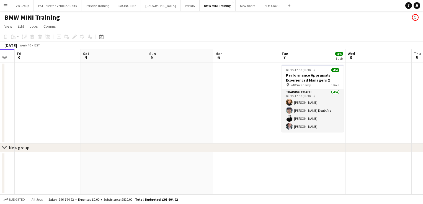
drag, startPoint x: 365, startPoint y: 101, endPoint x: 198, endPoint y: 141, distance: 171.6
click at [175, 149] on div "chevron-right New group Mon 29 Tue 30 Wed 1 Thu 2 Fri 3 Sat 4 Sun 5 Mon 6 Tue 7…" at bounding box center [211, 122] width 423 height 146
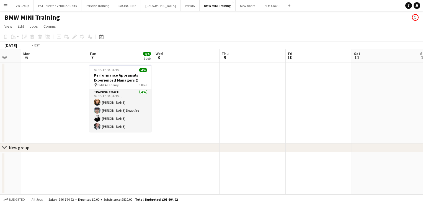
drag, startPoint x: 189, startPoint y: 142, endPoint x: 183, endPoint y: 145, distance: 7.1
click at [179, 148] on div "chevron-right New group Fri 3 Sat 4 Sun 5 Mon 6 Tue 7 4/4 1 Job Wed 8 Thu 9 Fri…" at bounding box center [211, 122] width 423 height 146
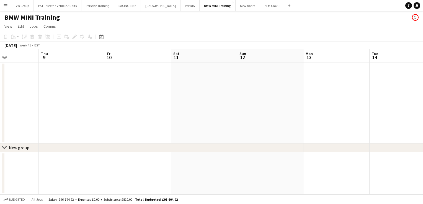
drag, startPoint x: 362, startPoint y: 104, endPoint x: 168, endPoint y: 147, distance: 197.9
click at [162, 150] on div "chevron-right New group Sun 5 Mon 6 Tue 7 4/4 1 Job Wed 8 Thu 9 Fri 10 Sat 11 S…" at bounding box center [211, 122] width 423 height 146
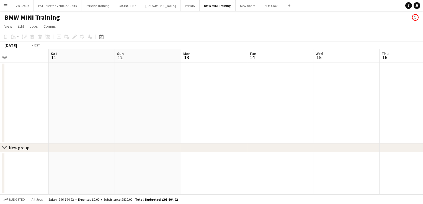
drag, startPoint x: 355, startPoint y: 93, endPoint x: 181, endPoint y: 142, distance: 181.2
click at [171, 147] on div "chevron-right New group Tue 7 4/4 1 Job Wed 8 Thu 9 Fri 10 Sat 11 Sun 12 Mon 13…" at bounding box center [211, 122] width 423 height 146
drag, startPoint x: 295, startPoint y: 115, endPoint x: 182, endPoint y: 150, distance: 118.7
click at [168, 155] on app-calendar-viewport "Sat 11 Sun 12 Mon 13 Tue 14 Wed 15 Thu 16 Fri 17 Sat 18 Sun 19 Mon 20 Tue 21 We…" at bounding box center [211, 122] width 423 height 146
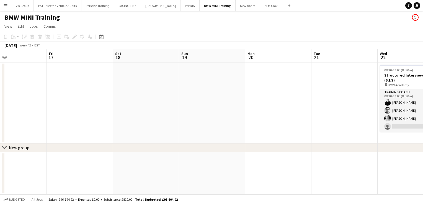
scroll to position [0, 157]
drag, startPoint x: 251, startPoint y: 126, endPoint x: 183, endPoint y: 149, distance: 71.5
click at [183, 149] on div "chevron-right New group Tue 14 Wed 15 Thu 16 Fri 17 Sat 18 Sun 19 Mon 20 Tue 21…" at bounding box center [211, 122] width 423 height 146
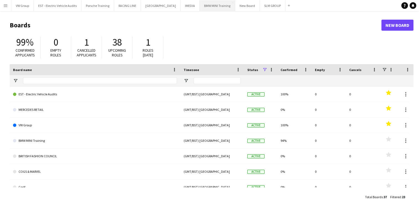
click at [211, 5] on button "BMW MINI Training Close" at bounding box center [217, 5] width 35 height 11
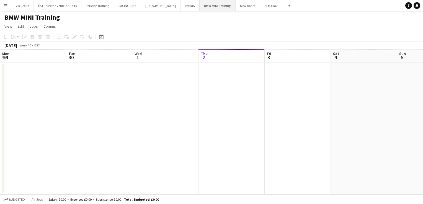
scroll to position [0, 132]
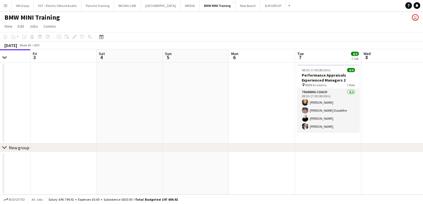
click at [188, 102] on app-calendar-viewport "Mon 29 Tue 30 Wed 1 Thu 2 Fri 3 Sat 4 Sun 5 Mon 6 Tue 7 4/4 1 Job Wed 8 Thu 9 F…" at bounding box center [211, 122] width 423 height 146
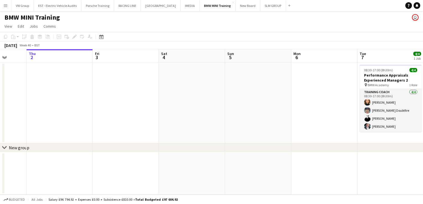
drag, startPoint x: 150, startPoint y: 111, endPoint x: 145, endPoint y: 114, distance: 5.2
click at [146, 113] on app-calendar-viewport "Mon 29 Tue 30 Wed 1 Thu 2 Fri 3 Sat 4 Sun 5 Mon 6 Tue 7 4/4 1 Job Wed 8 Thu 9 F…" at bounding box center [211, 122] width 423 height 146
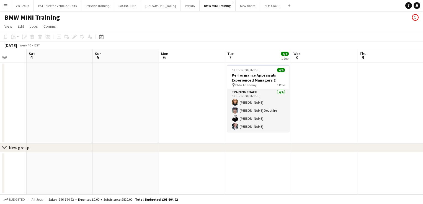
scroll to position [0, 176]
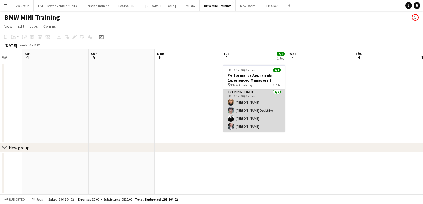
click at [243, 103] on app-card-role "Training Coach [DATE] 08:30-17:00 (8h30m) [PERSON_NAME] Doubtfire [PERSON_NAME]…" at bounding box center [254, 110] width 62 height 43
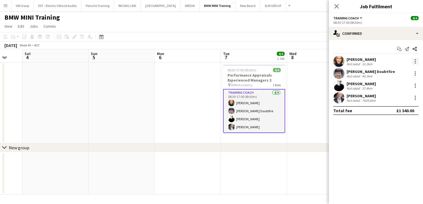
click at [414, 63] on div at bounding box center [415, 61] width 7 height 7
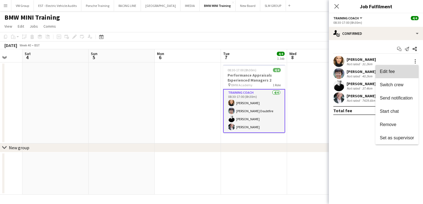
click at [400, 73] on span "Edit fee" at bounding box center [397, 71] width 34 height 5
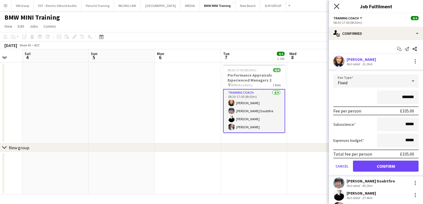
click at [336, 6] on icon "Close pop-in" at bounding box center [336, 6] width 5 height 5
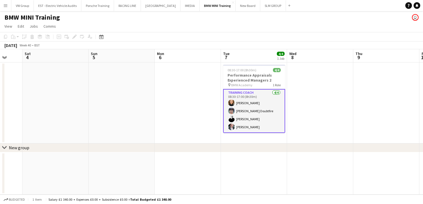
click at [6, 4] on app-icon "Menu" at bounding box center [5, 5] width 4 height 4
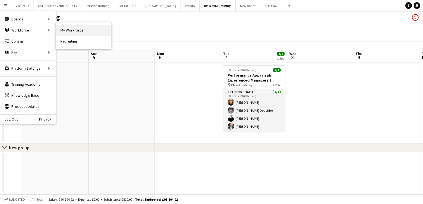
click at [73, 30] on link "My Workforce" at bounding box center [83, 30] width 55 height 11
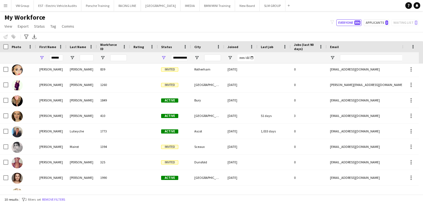
scroll to position [28, 0]
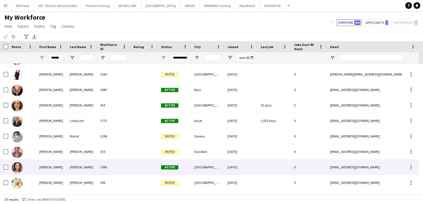
click at [76, 169] on div "[PERSON_NAME]" at bounding box center [81, 167] width 30 height 15
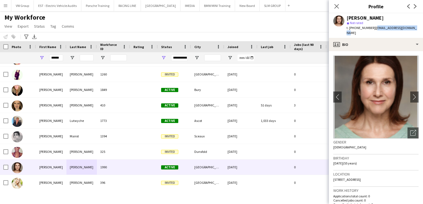
drag, startPoint x: 411, startPoint y: 28, endPoint x: 375, endPoint y: 28, distance: 36.0
click at [375, 28] on div "[PERSON_NAME] star Not rated t. [PHONE_NUMBER] | [EMAIL_ADDRESS][DOMAIN_NAME]" at bounding box center [376, 25] width 94 height 25
copy span "[EMAIL_ADDRESS][DOMAIN_NAME]"
